Goal: Find specific page/section: Find specific page/section

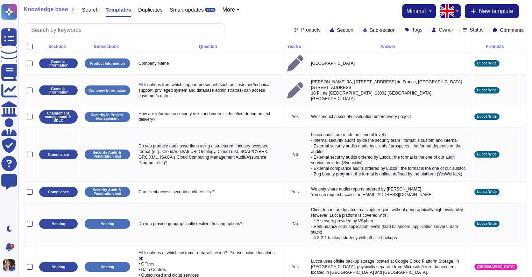
click at [49, 7] on span "Knowledge base" at bounding box center [46, 10] width 44 height 6
click at [58, 11] on span "Knowledge base" at bounding box center [46, 10] width 44 height 6
click at [114, 8] on span "Templates" at bounding box center [119, 9] width 26 height 5
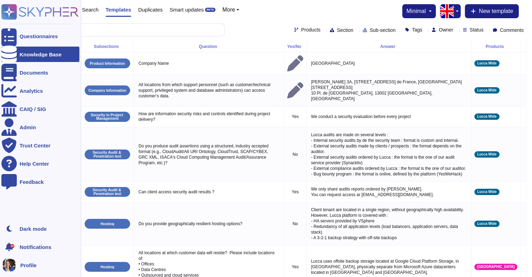
click at [9, 54] on icon at bounding box center [8, 53] width 15 height 17
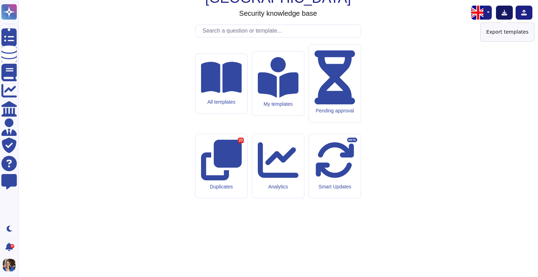
click at [358, 11] on icon at bounding box center [504, 13] width 6 height 6
click at [358, 12] on button "button" at bounding box center [487, 13] width 8 height 14
click at [358, 37] on link "French" at bounding box center [463, 36] width 55 height 8
click at [358, 12] on icon at bounding box center [504, 13] width 6 height 6
